Goal: Task Accomplishment & Management: Complete application form

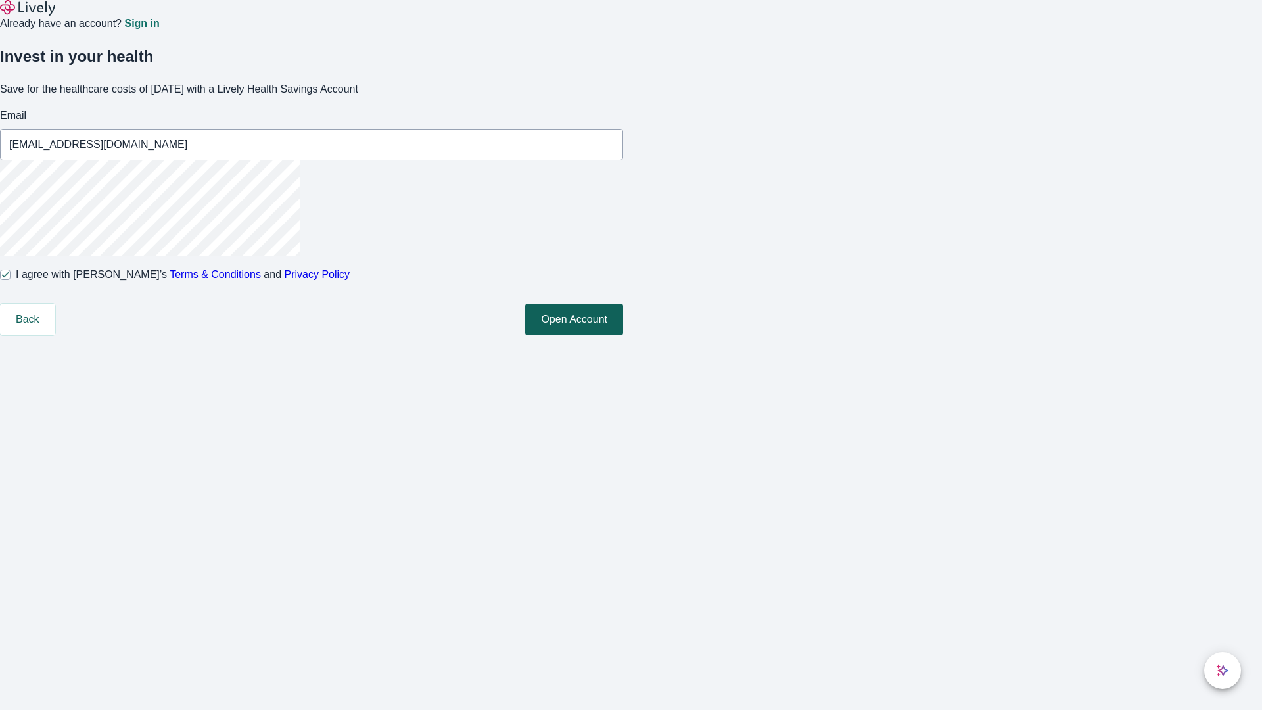
click at [623, 335] on button "Open Account" at bounding box center [574, 320] width 98 height 32
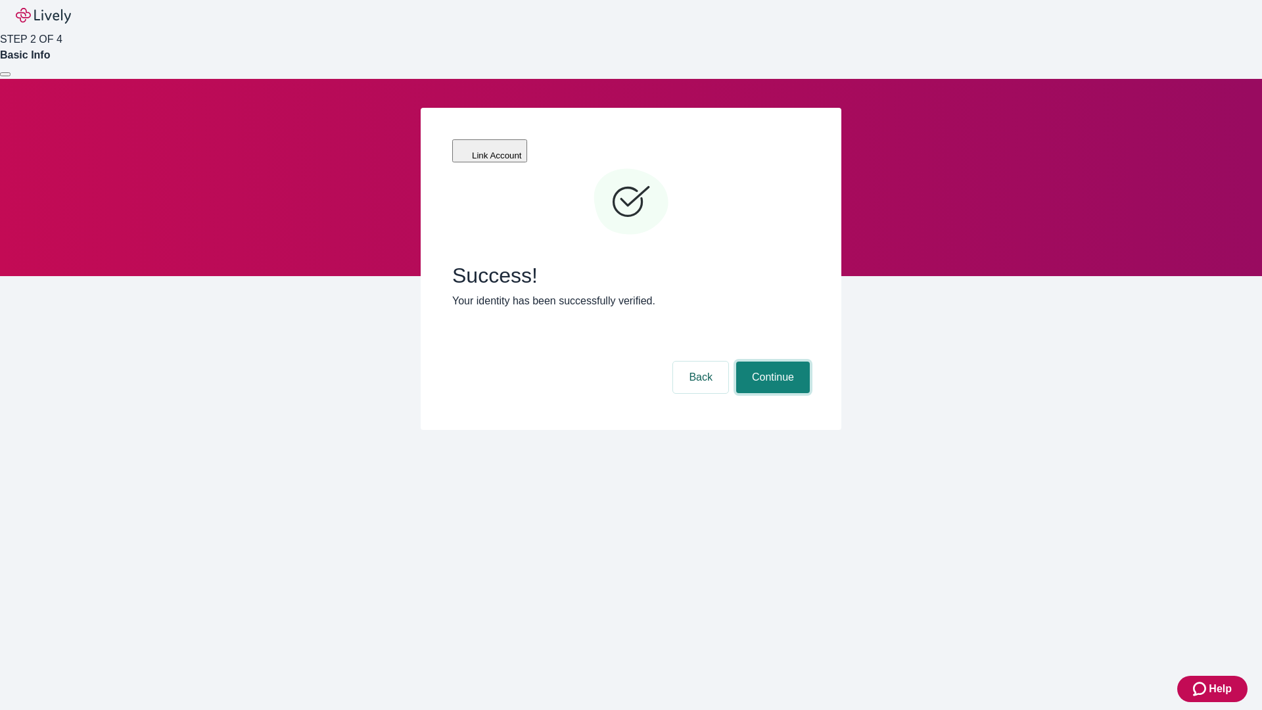
click at [771, 361] on button "Continue" at bounding box center [773, 377] width 74 height 32
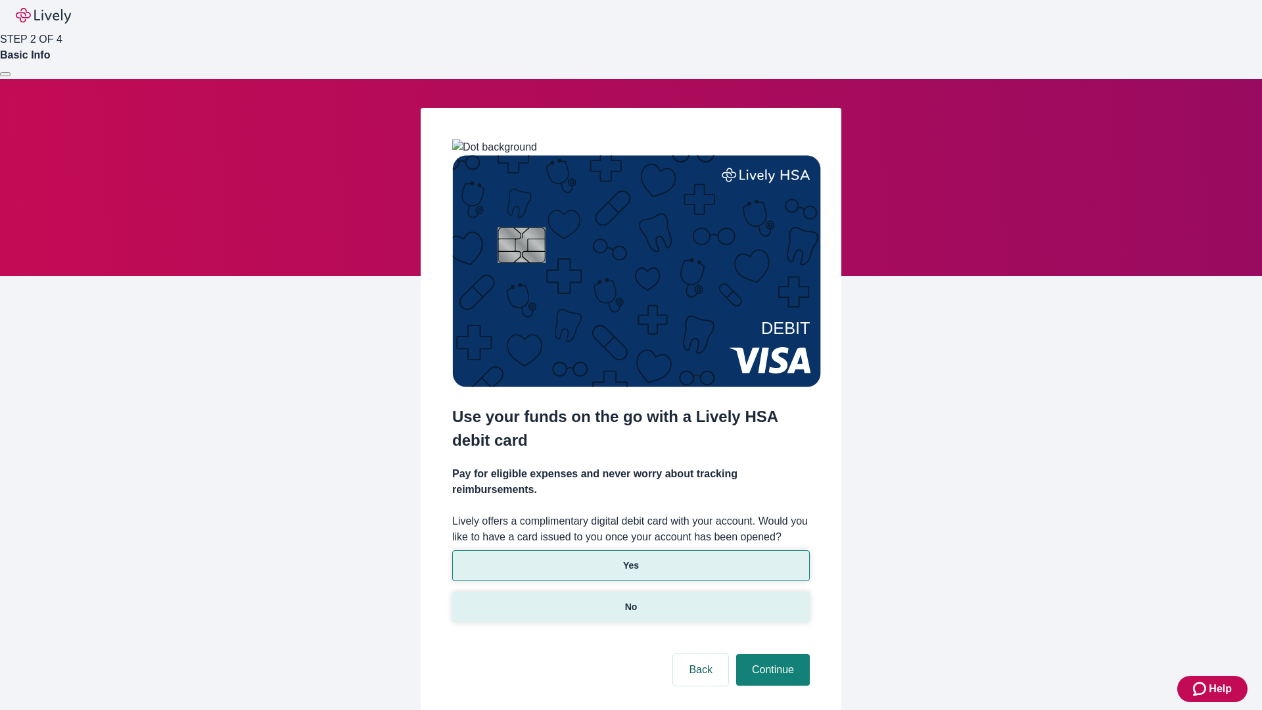
click at [630, 600] on p "No" at bounding box center [631, 607] width 12 height 14
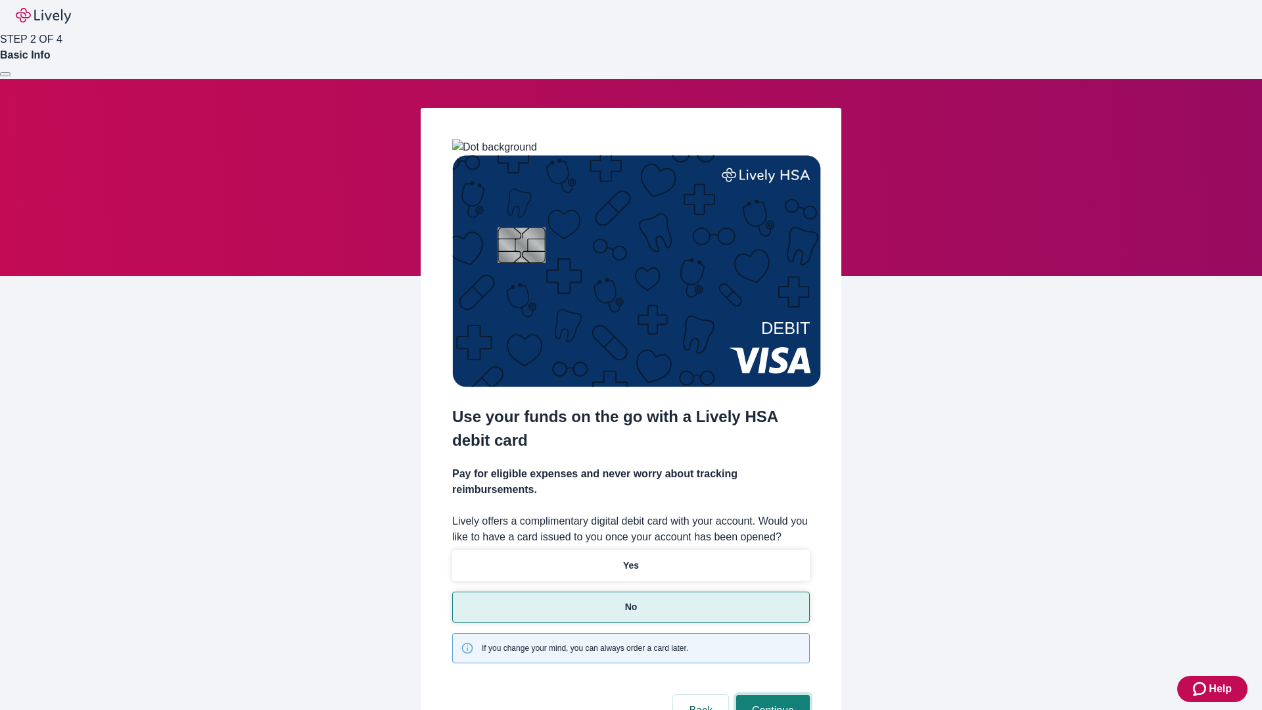
click at [771, 695] on button "Continue" at bounding box center [773, 711] width 74 height 32
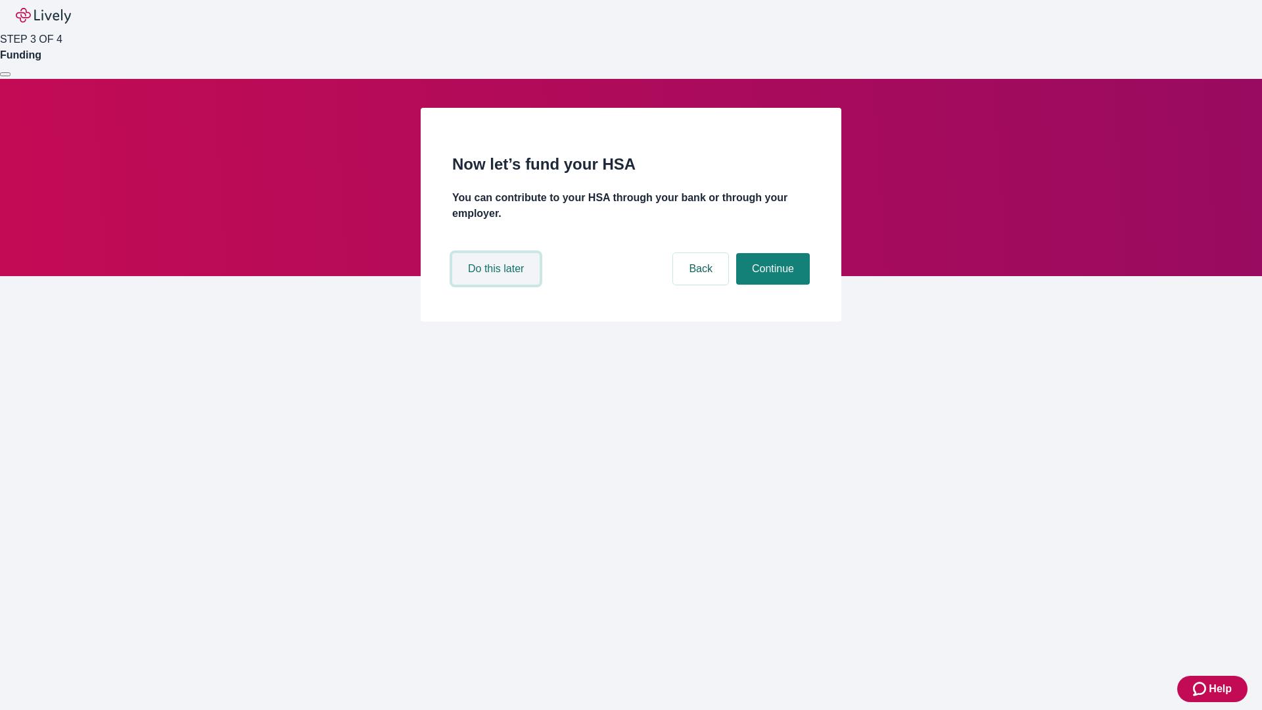
click at [497, 285] on button "Do this later" at bounding box center [495, 269] width 87 height 32
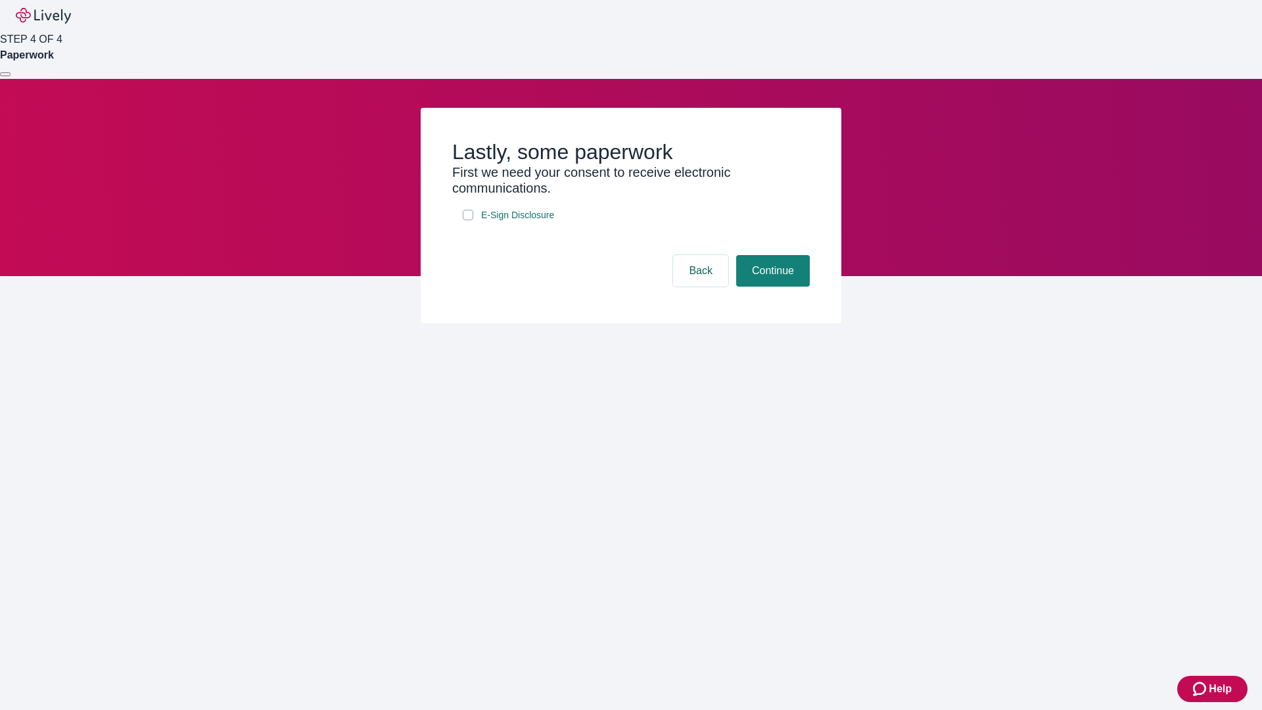
click at [468, 220] on input "E-Sign Disclosure" at bounding box center [468, 215] width 11 height 11
checkbox input "true"
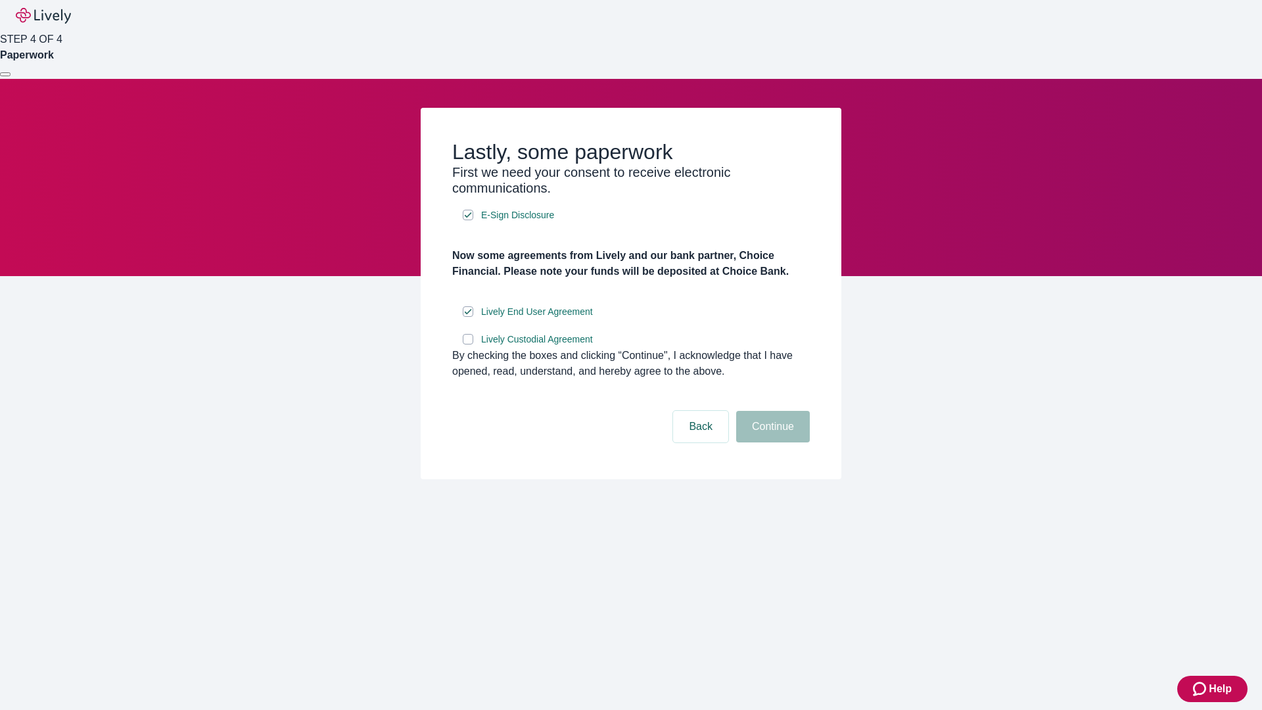
click at [468, 344] on input "Lively Custodial Agreement" at bounding box center [468, 339] width 11 height 11
checkbox input "true"
click at [771, 442] on button "Continue" at bounding box center [773, 427] width 74 height 32
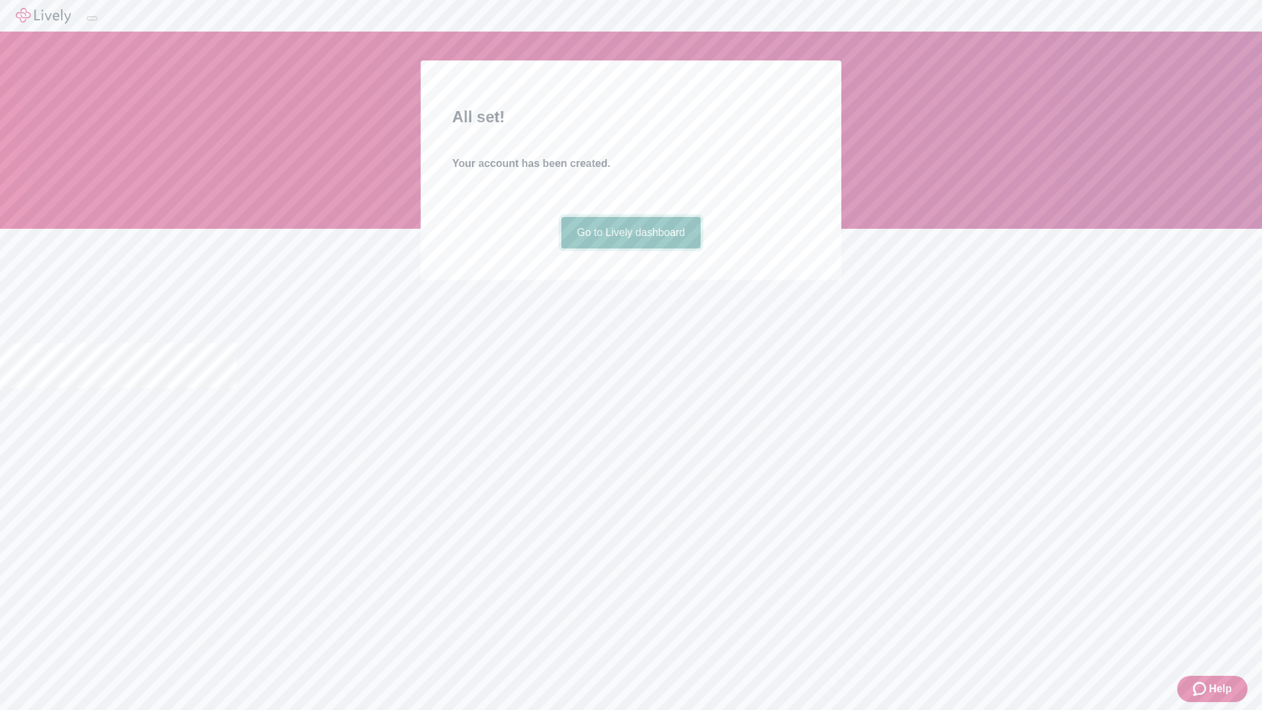
click at [630, 248] on link "Go to Lively dashboard" at bounding box center [631, 233] width 140 height 32
